Goal: Transaction & Acquisition: Subscribe to service/newsletter

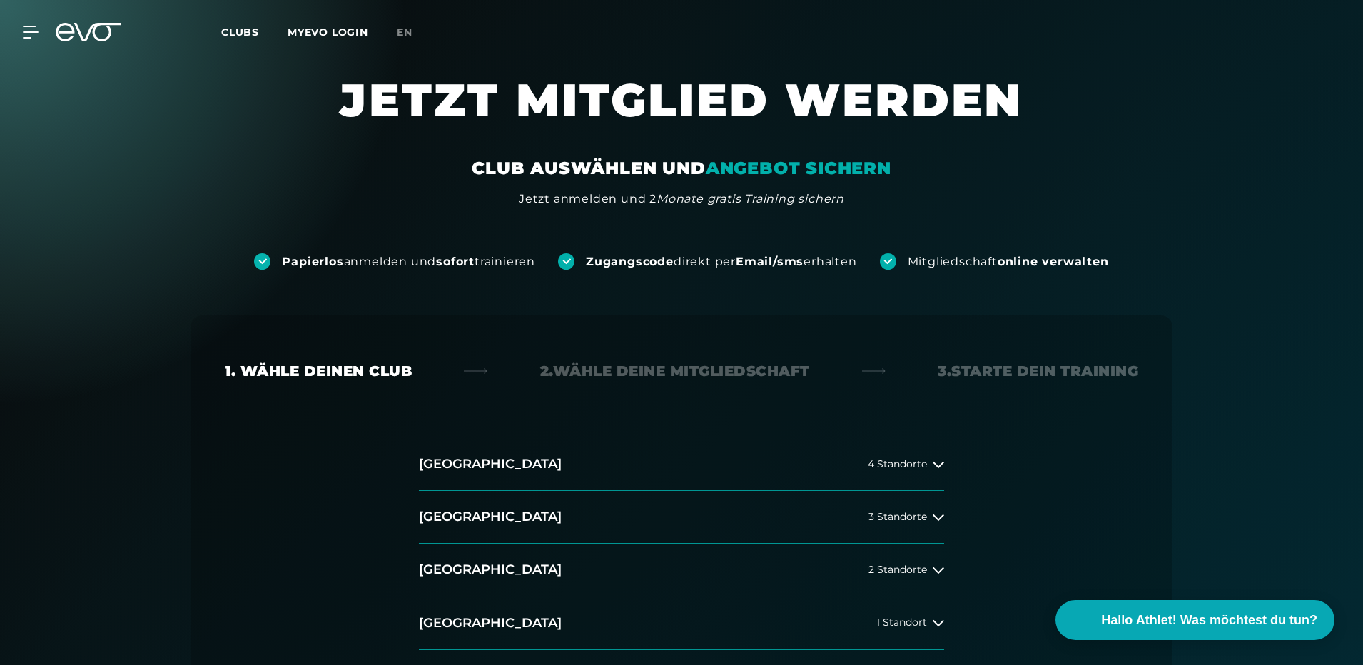
click at [343, 30] on link "MYEVO LOGIN" at bounding box center [328, 32] width 81 height 13
click at [305, 33] on link "MYEVO LOGIN" at bounding box center [328, 32] width 81 height 13
click at [881, 462] on span "4 Standorte" at bounding box center [897, 464] width 59 height 11
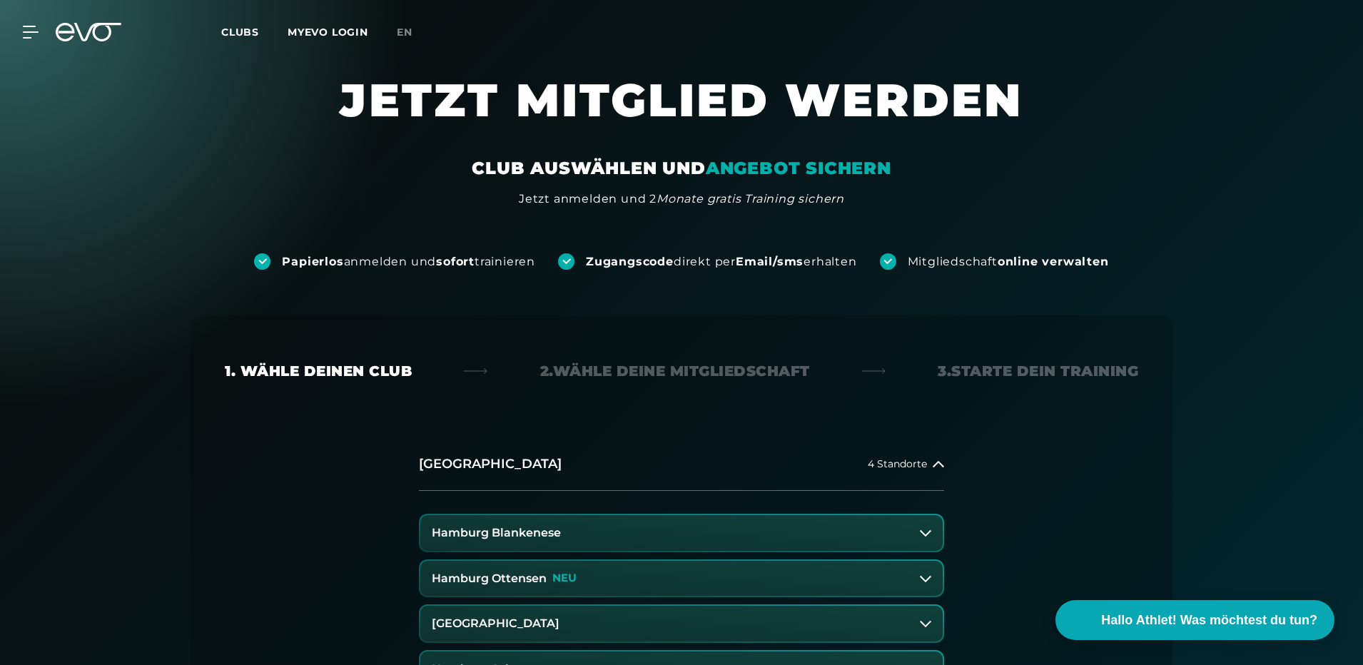
click at [524, 576] on h3 "Hamburg Ottensen" at bounding box center [489, 578] width 115 height 13
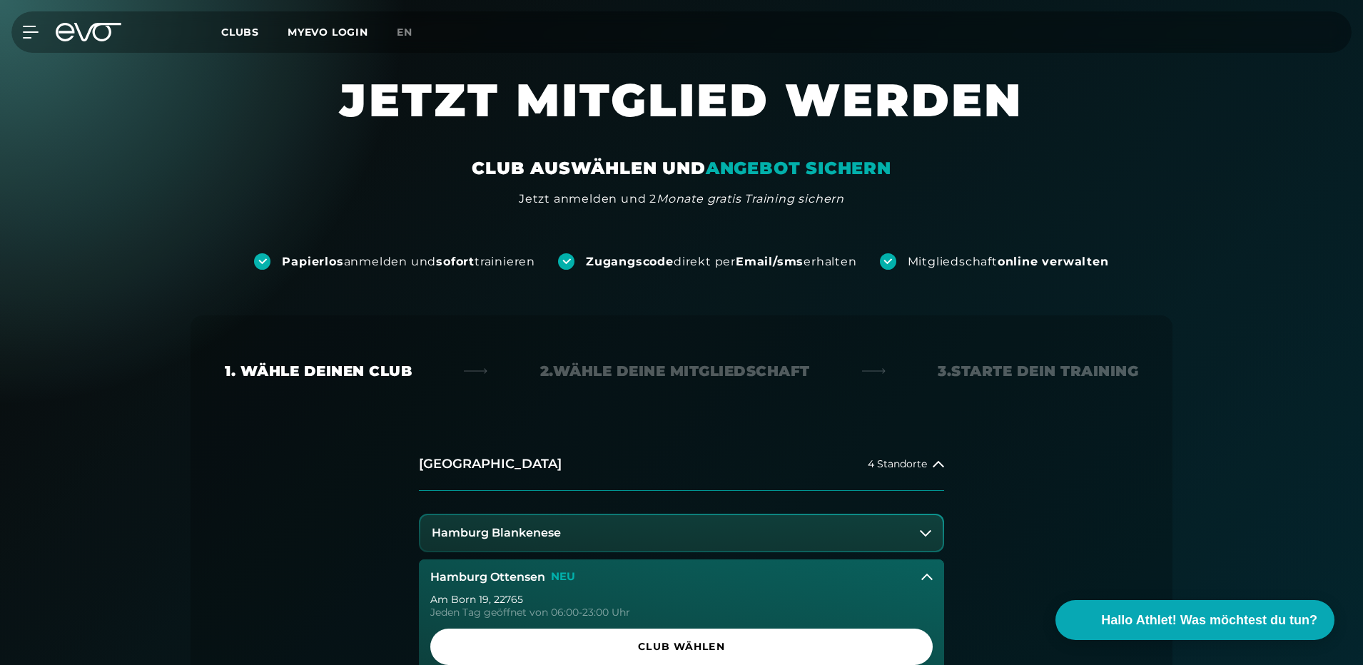
scroll to position [143, 0]
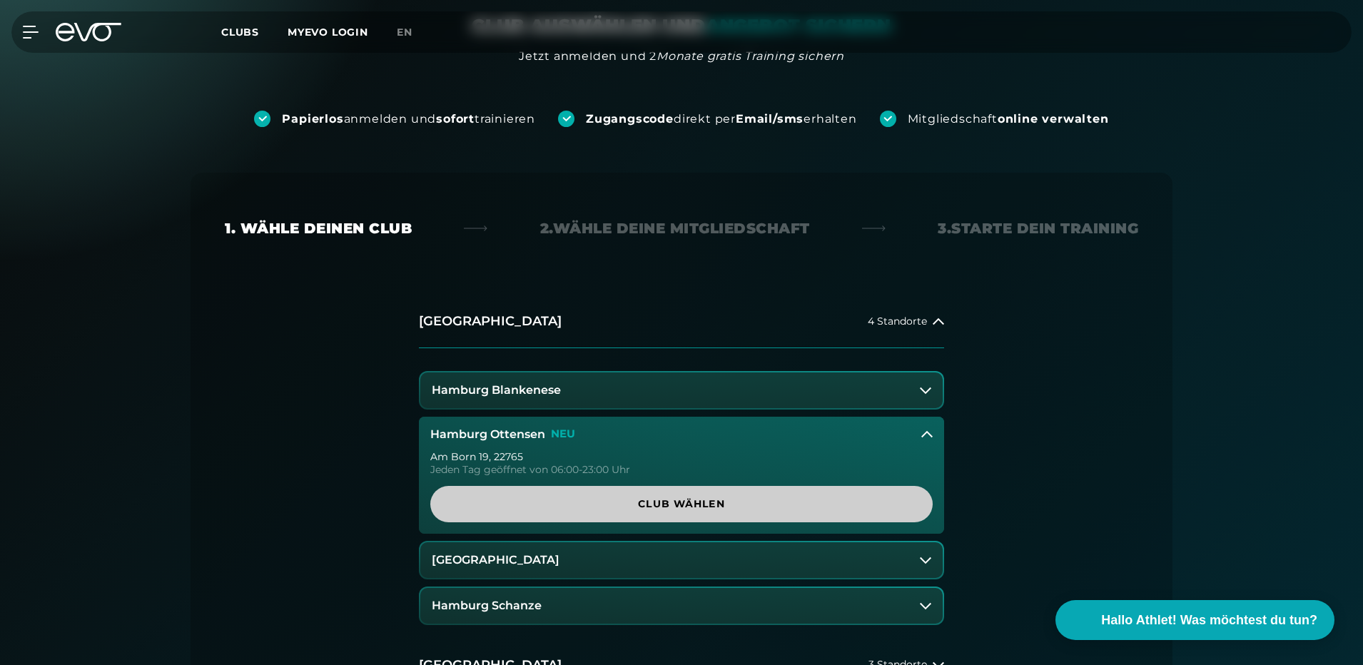
click at [545, 514] on span "Club wählen" at bounding box center [681, 504] width 502 height 36
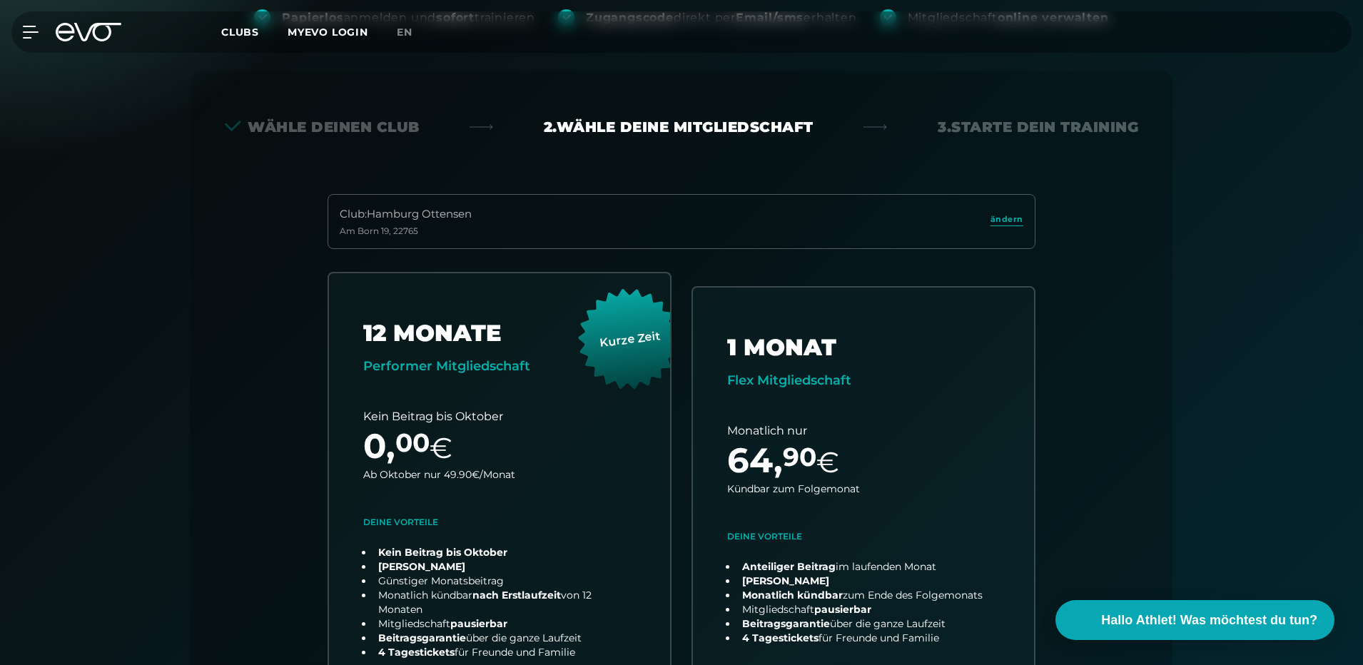
scroll to position [0, 0]
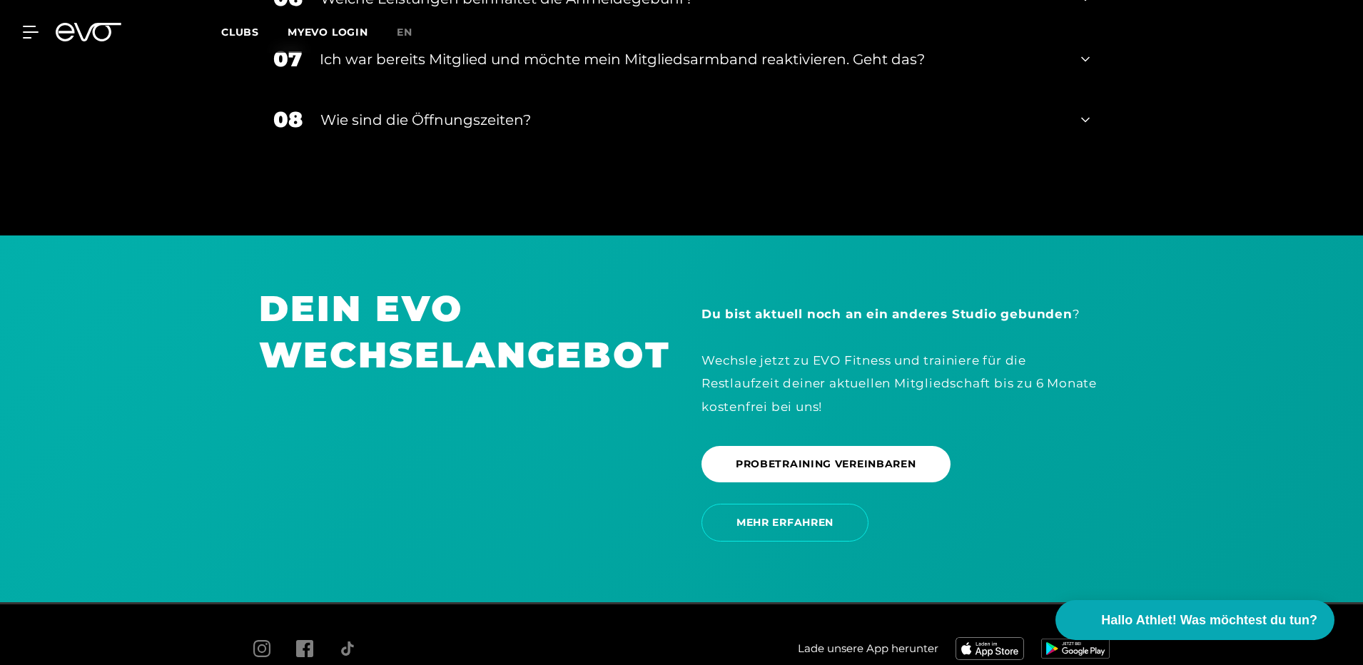
scroll to position [2445, 0]
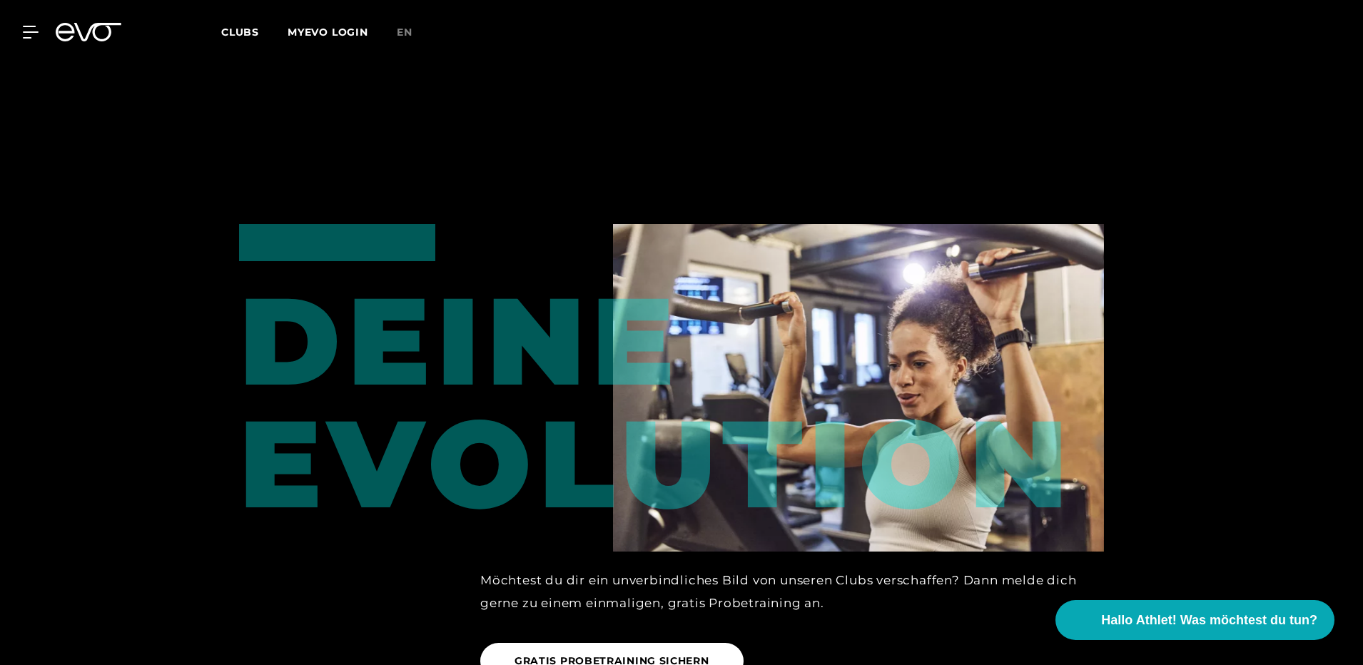
scroll to position [1498, 0]
